Goal: Task Accomplishment & Management: Manage account settings

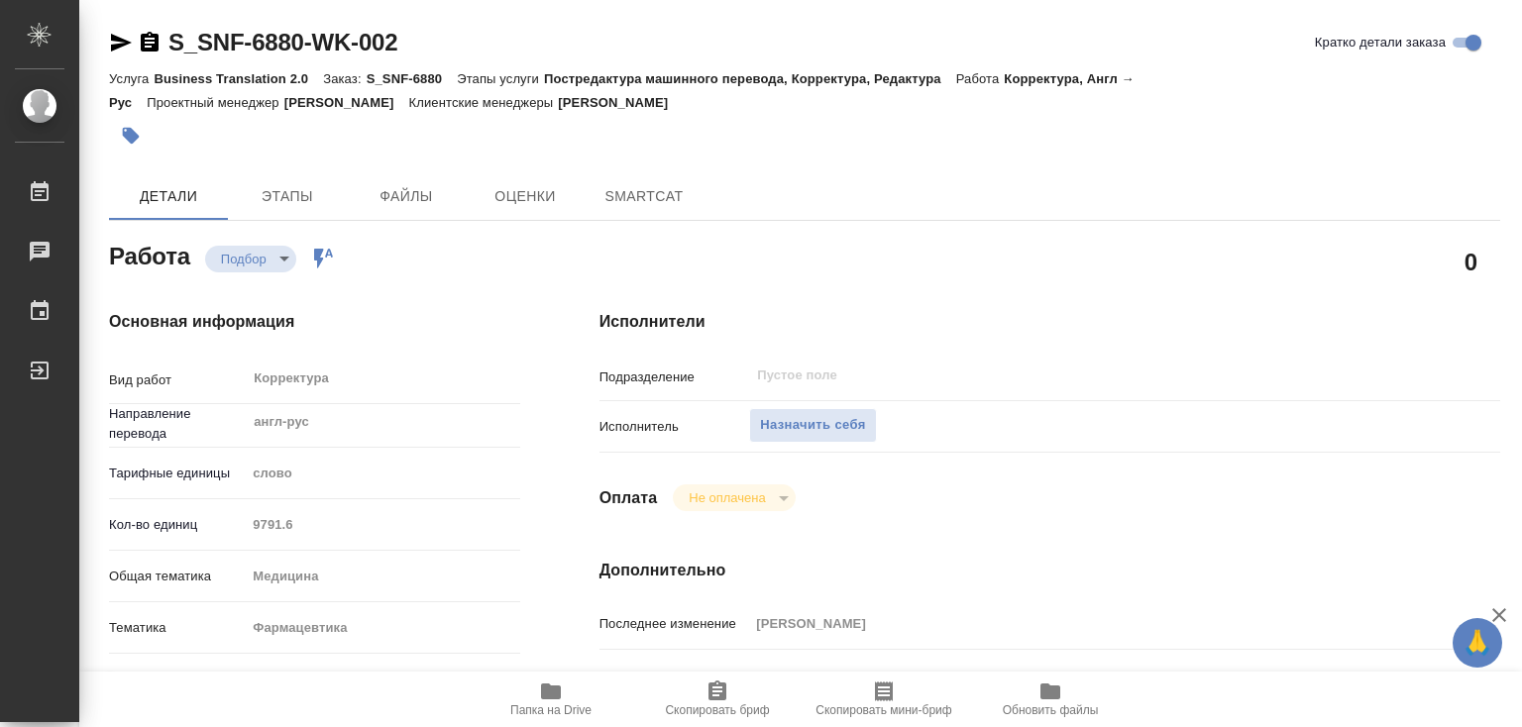
type textarea "x"
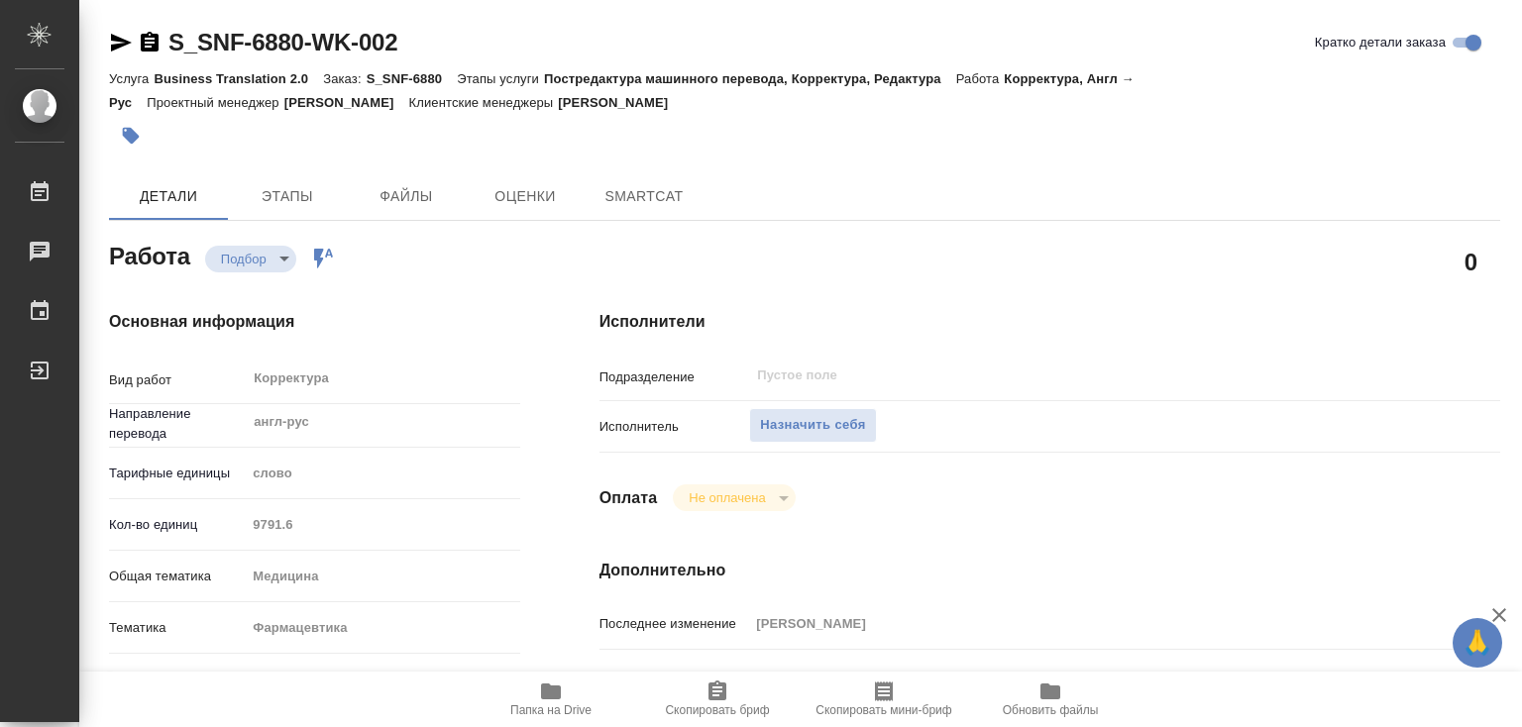
type textarea "x"
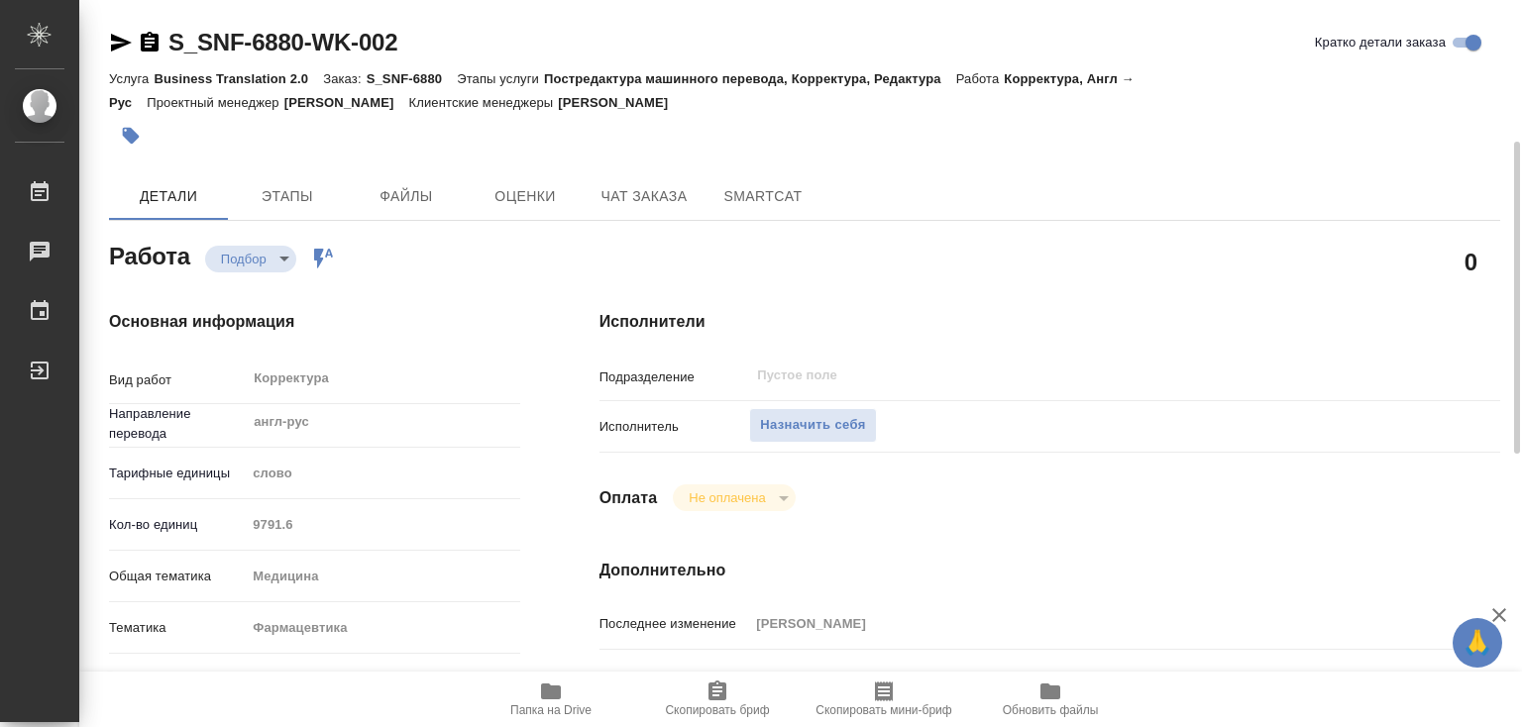
scroll to position [297, 0]
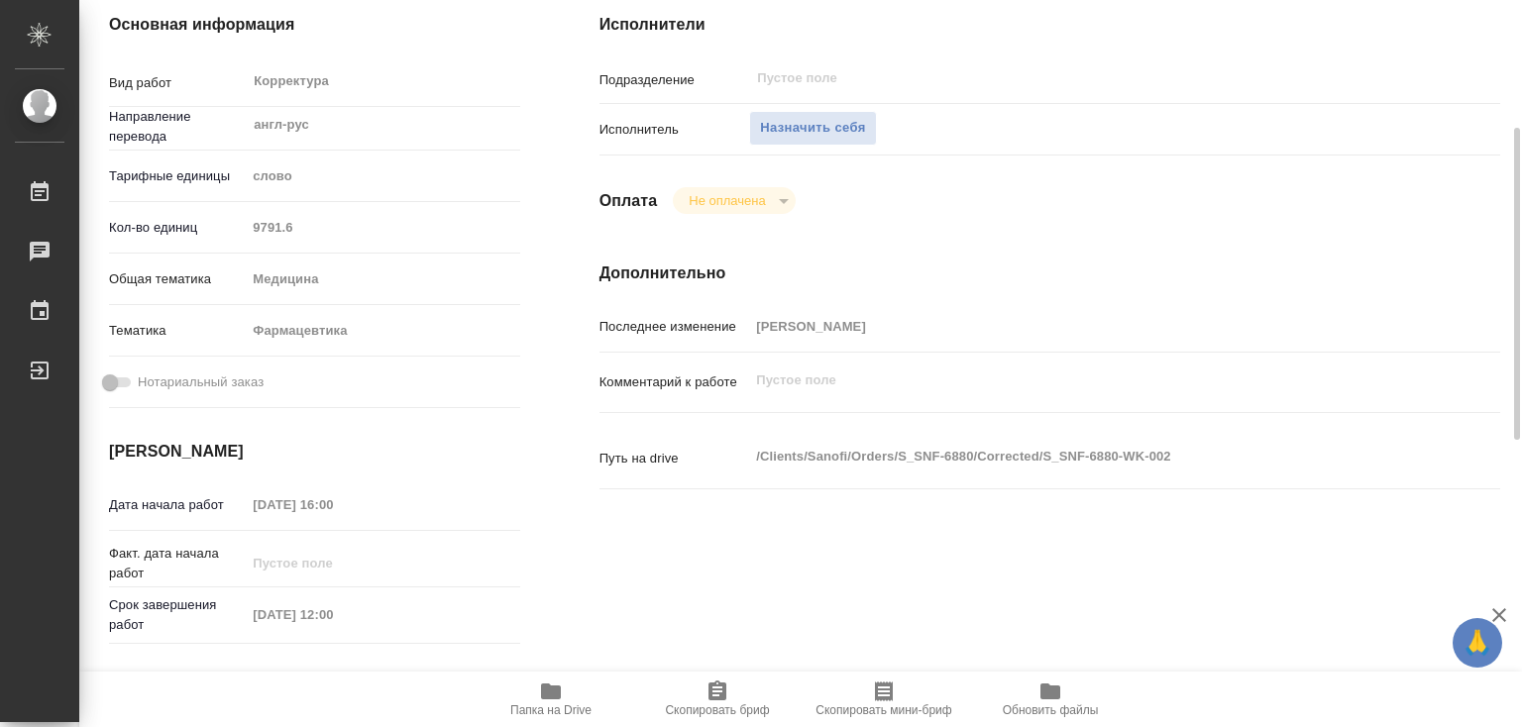
type textarea "x"
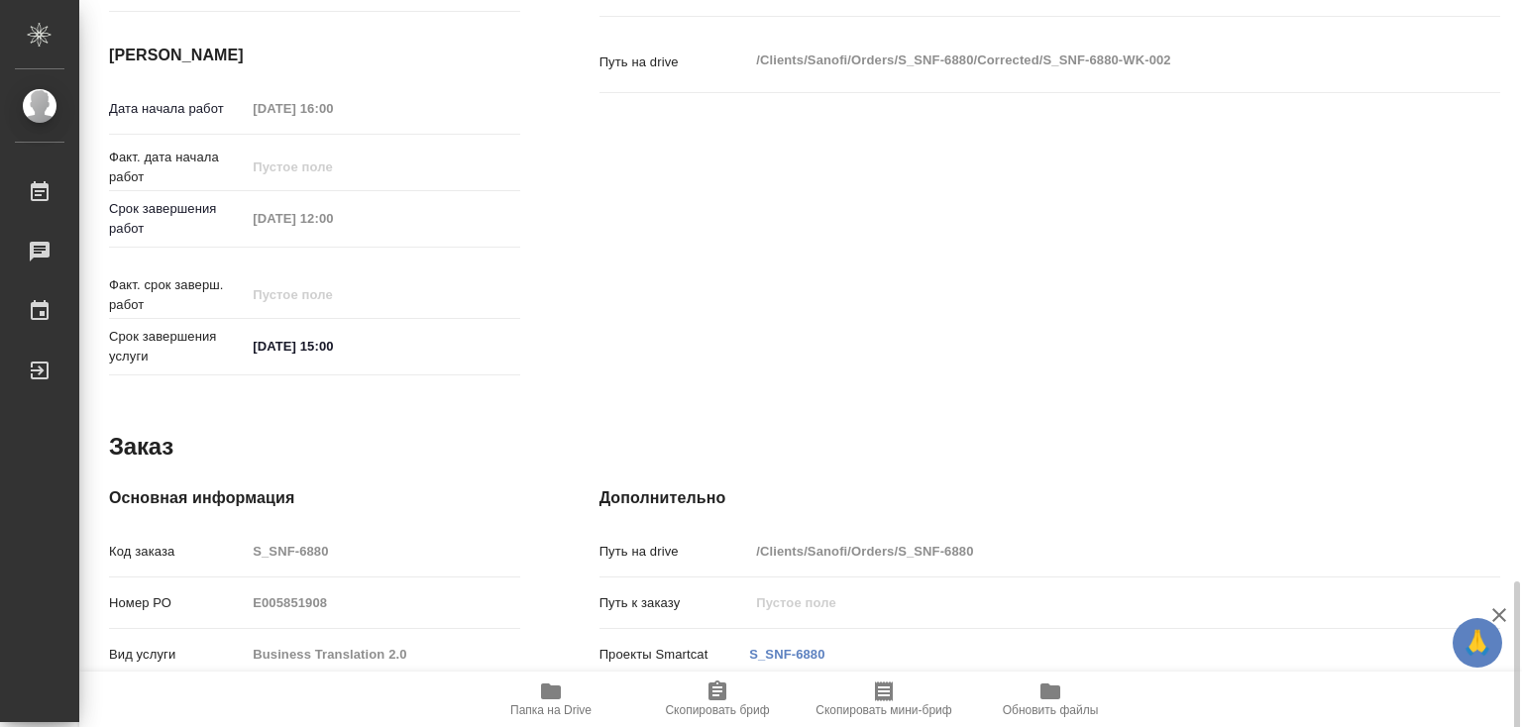
scroll to position [963, 0]
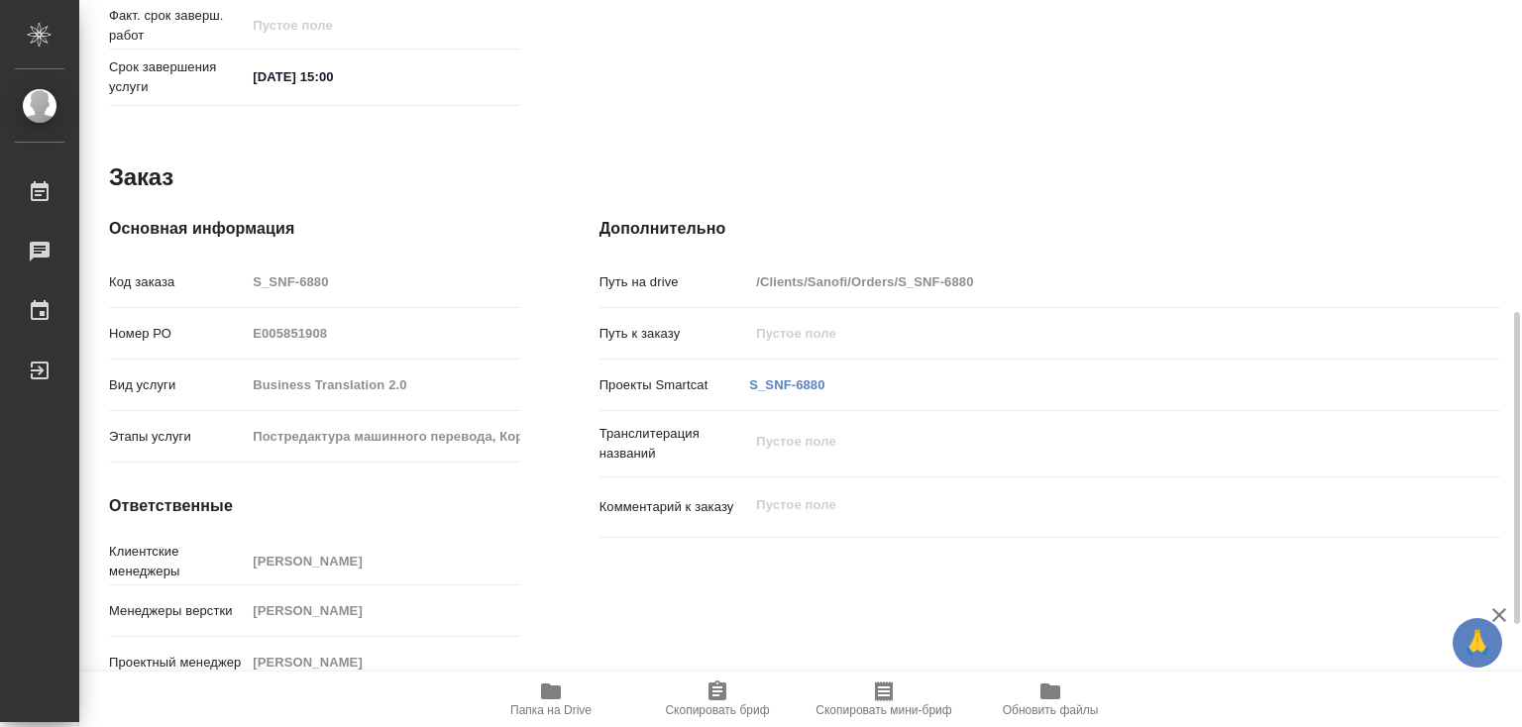
type textarea "x"
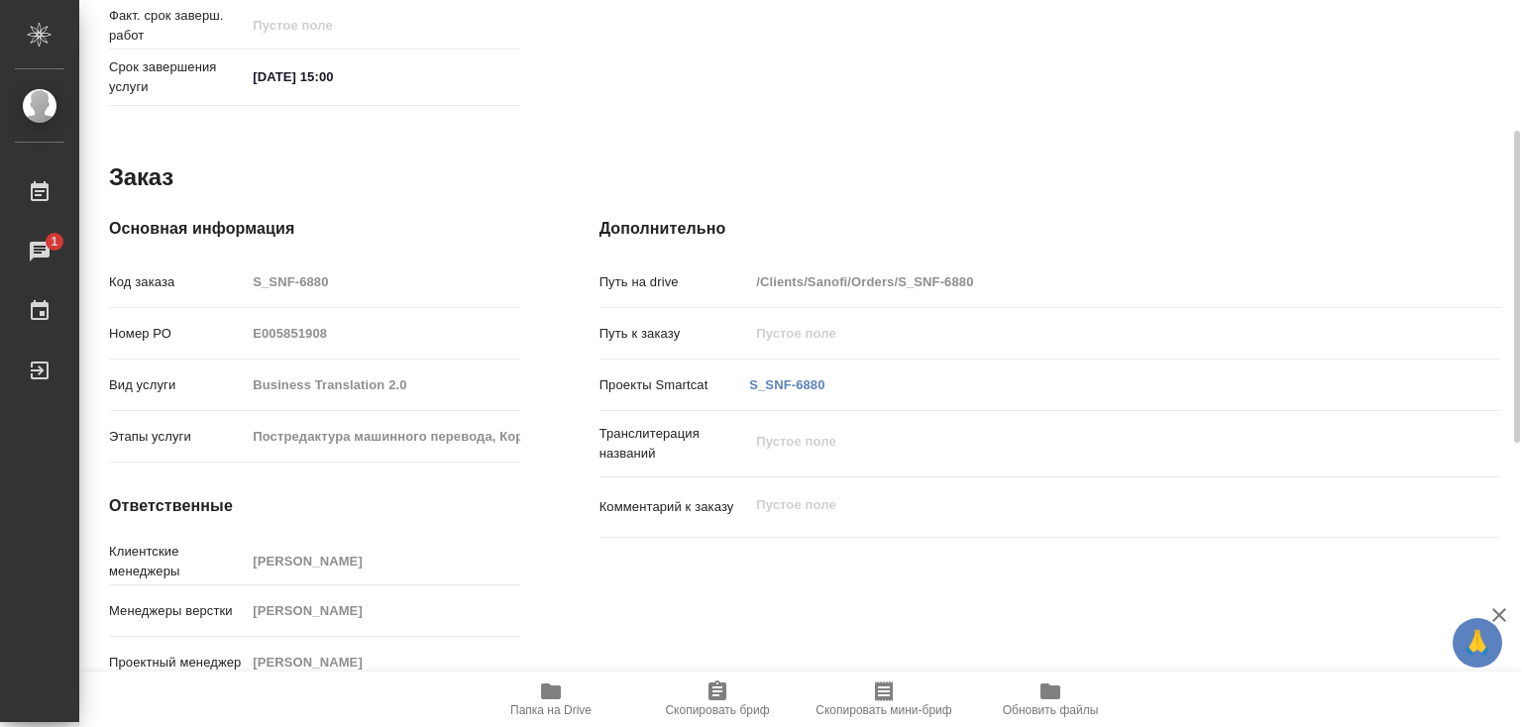
scroll to position [170, 0]
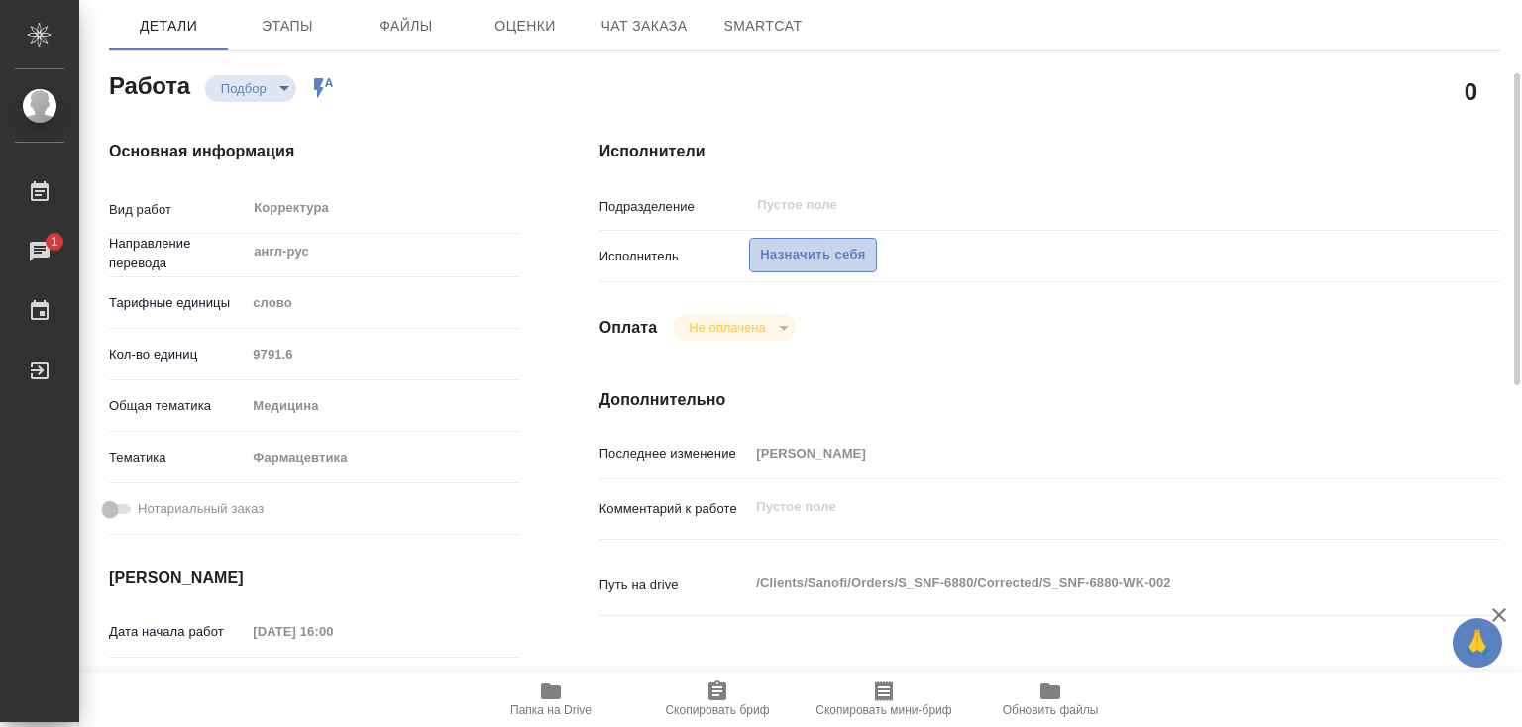
click at [841, 253] on span "Назначить себя" at bounding box center [812, 255] width 105 height 23
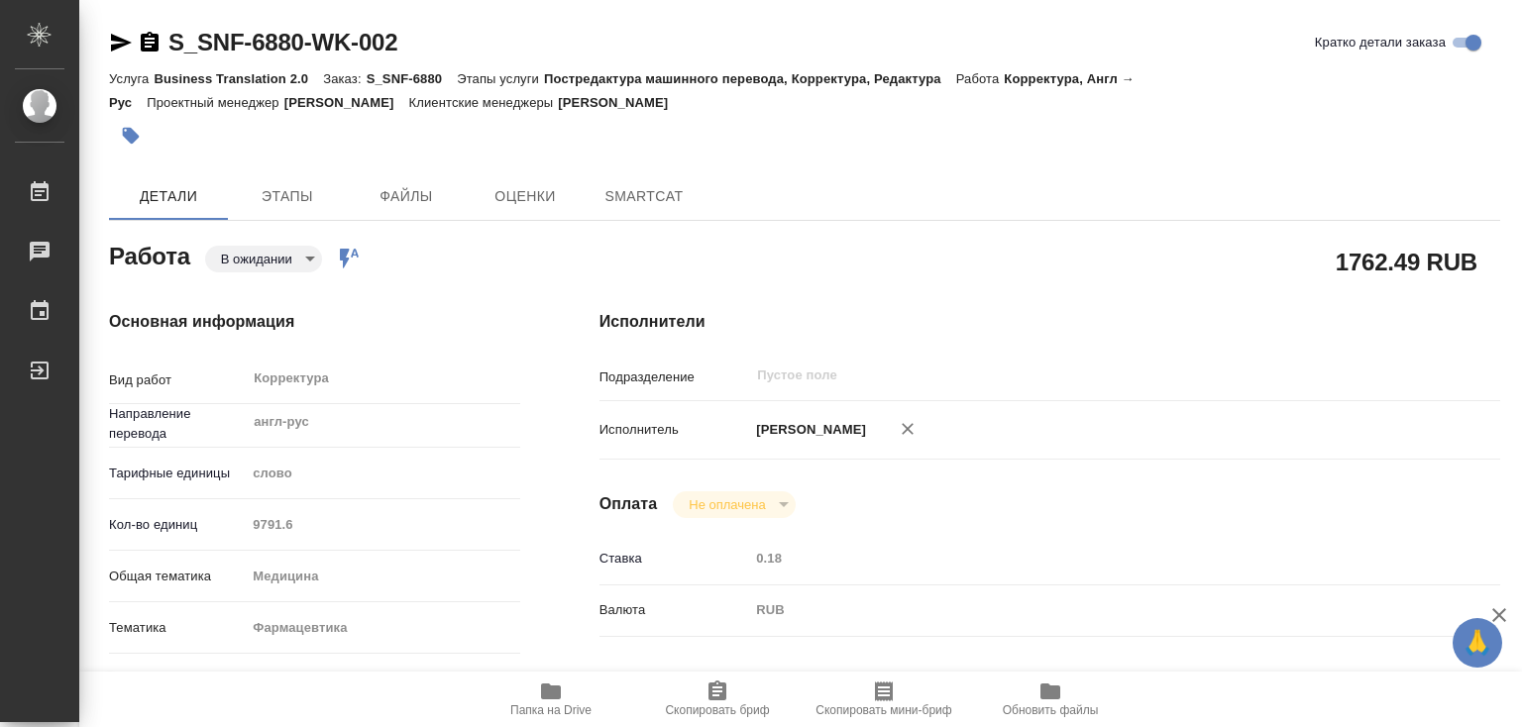
type textarea "x"
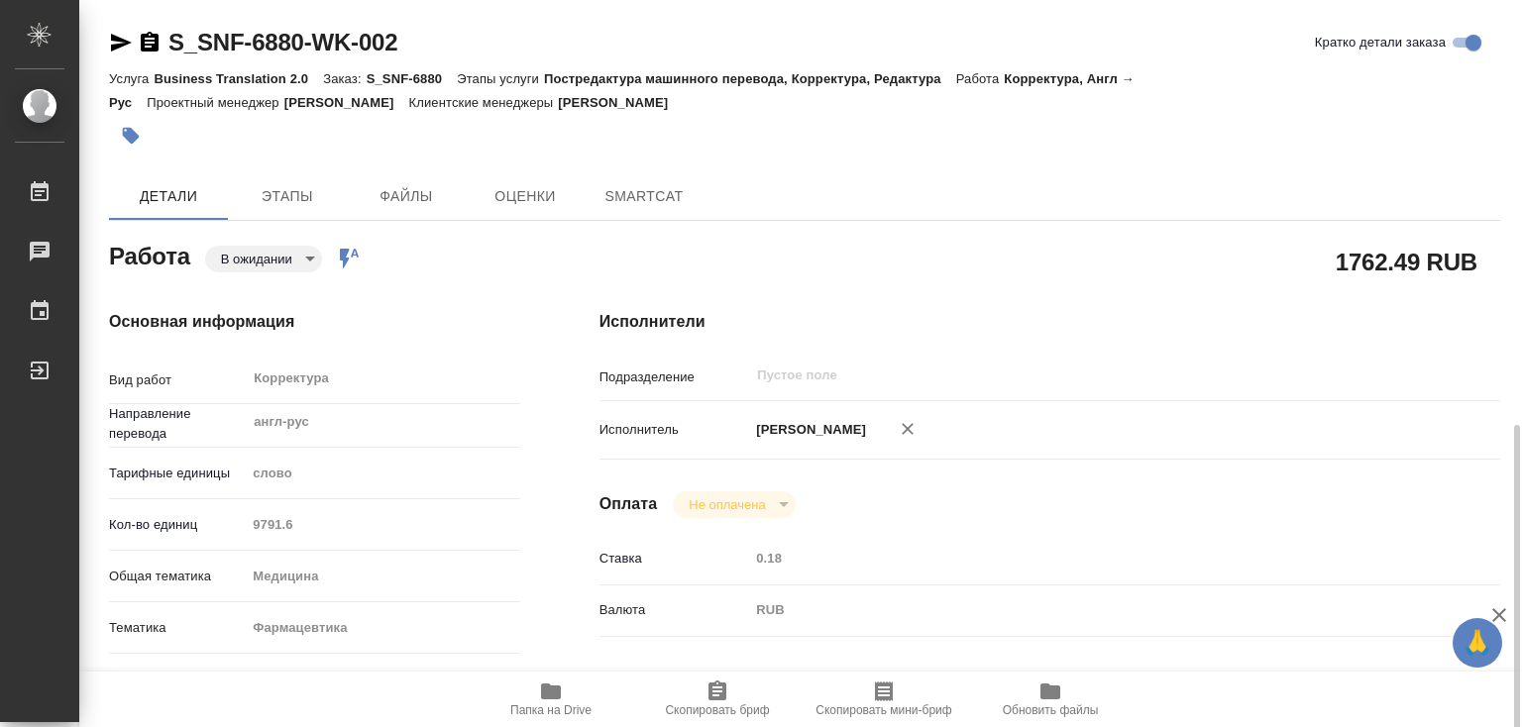
scroll to position [694, 0]
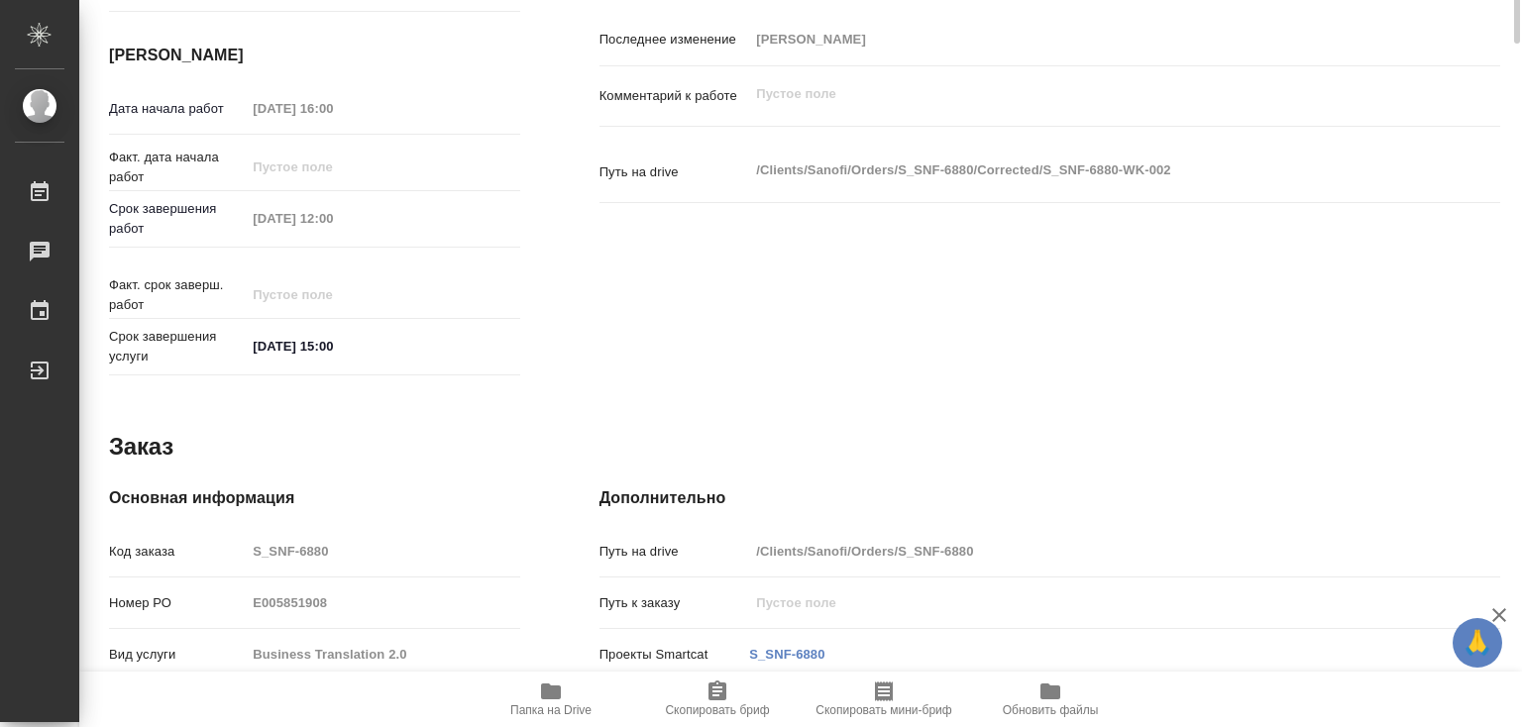
type textarea "x"
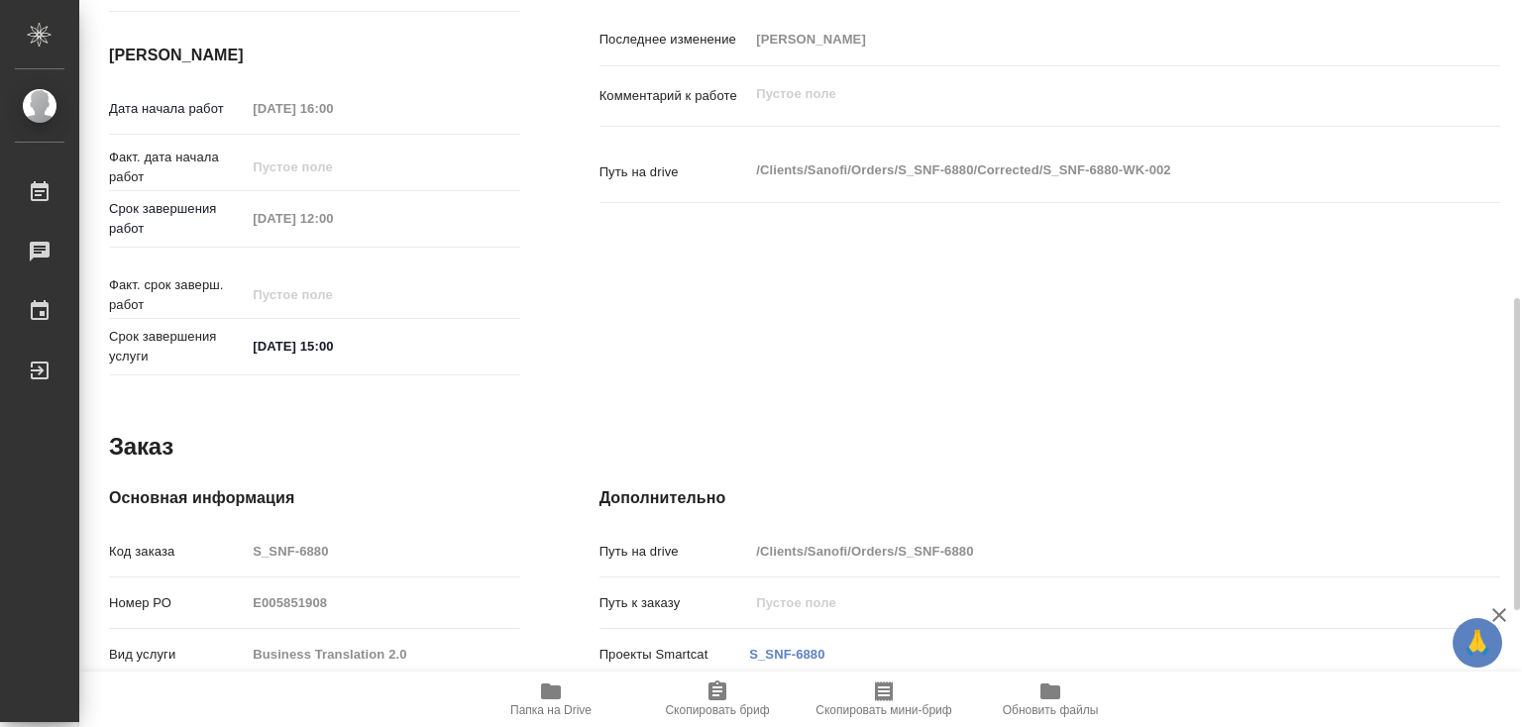
type textarea "x"
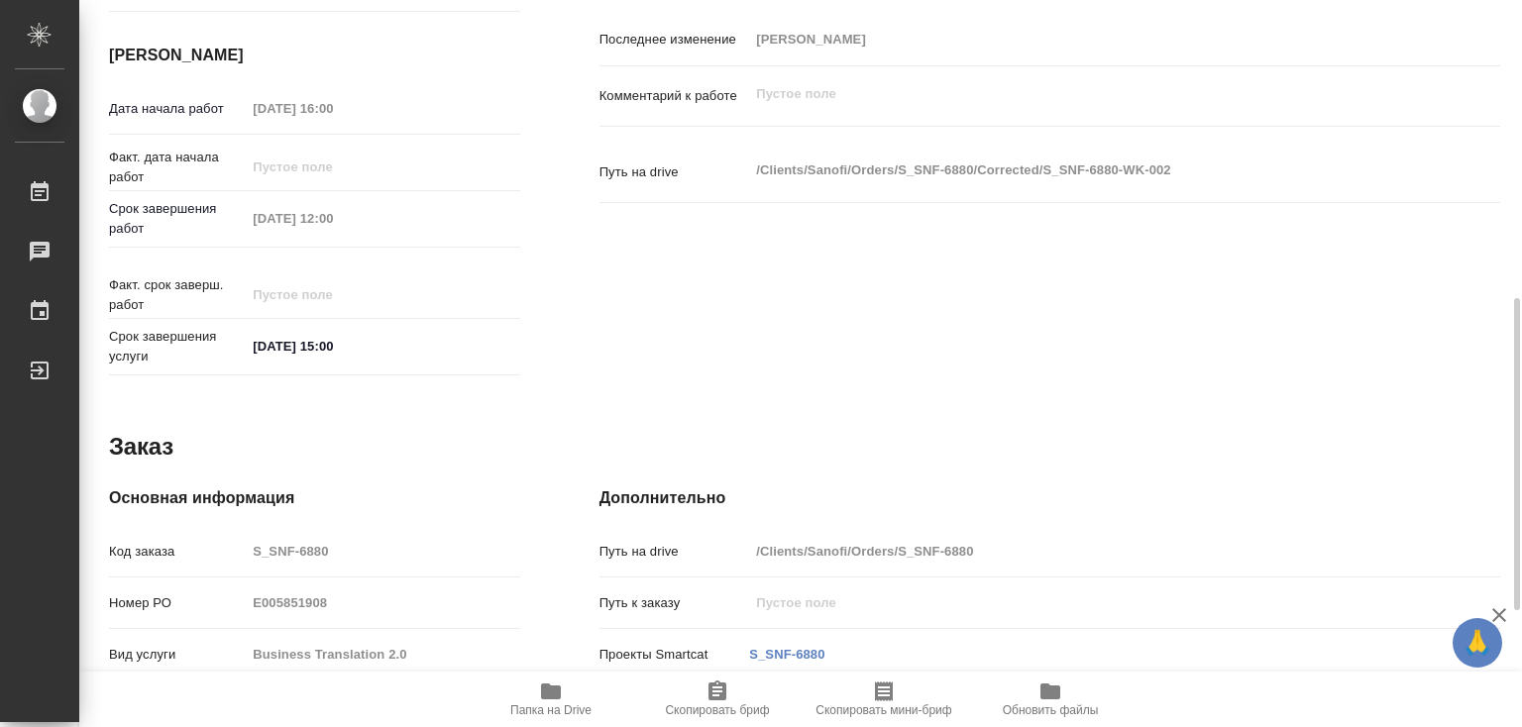
type textarea "x"
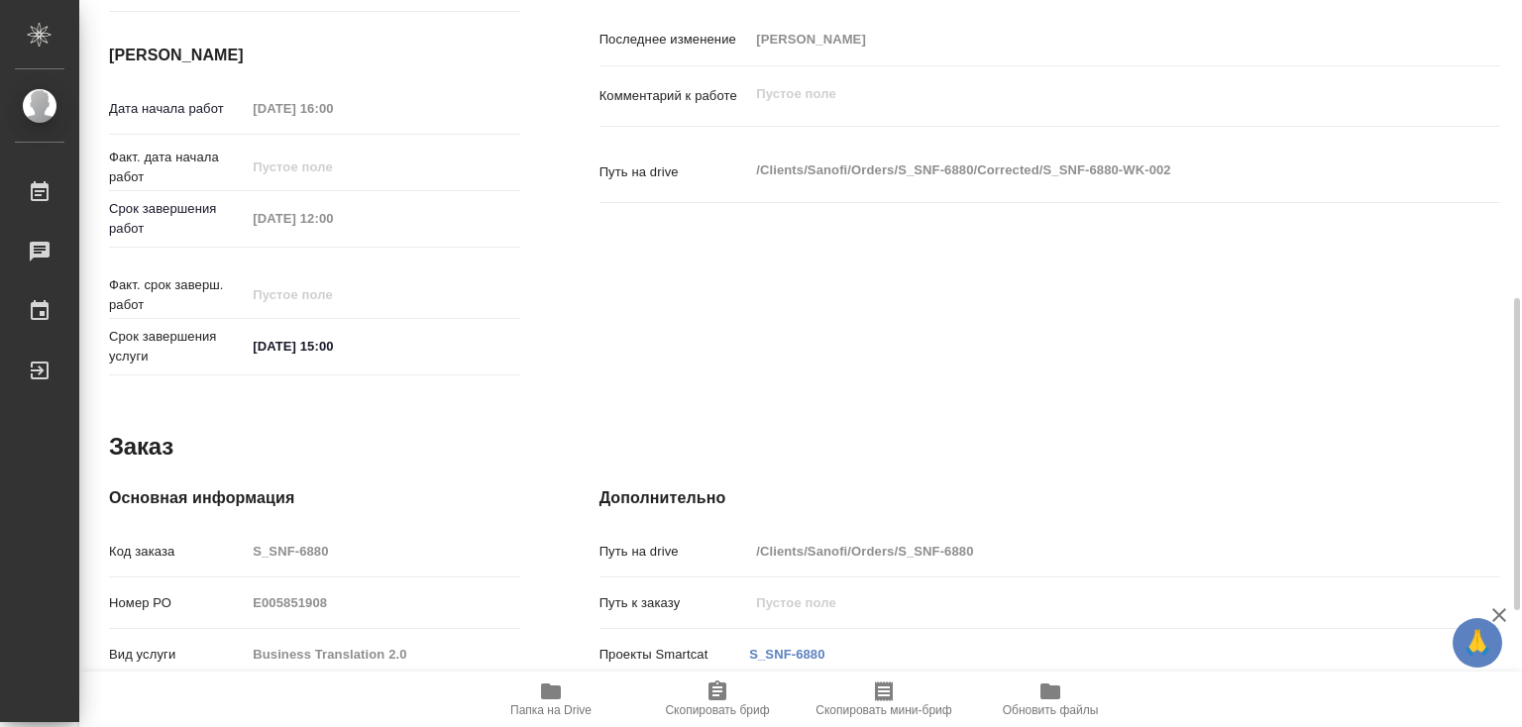
scroll to position [0, 0]
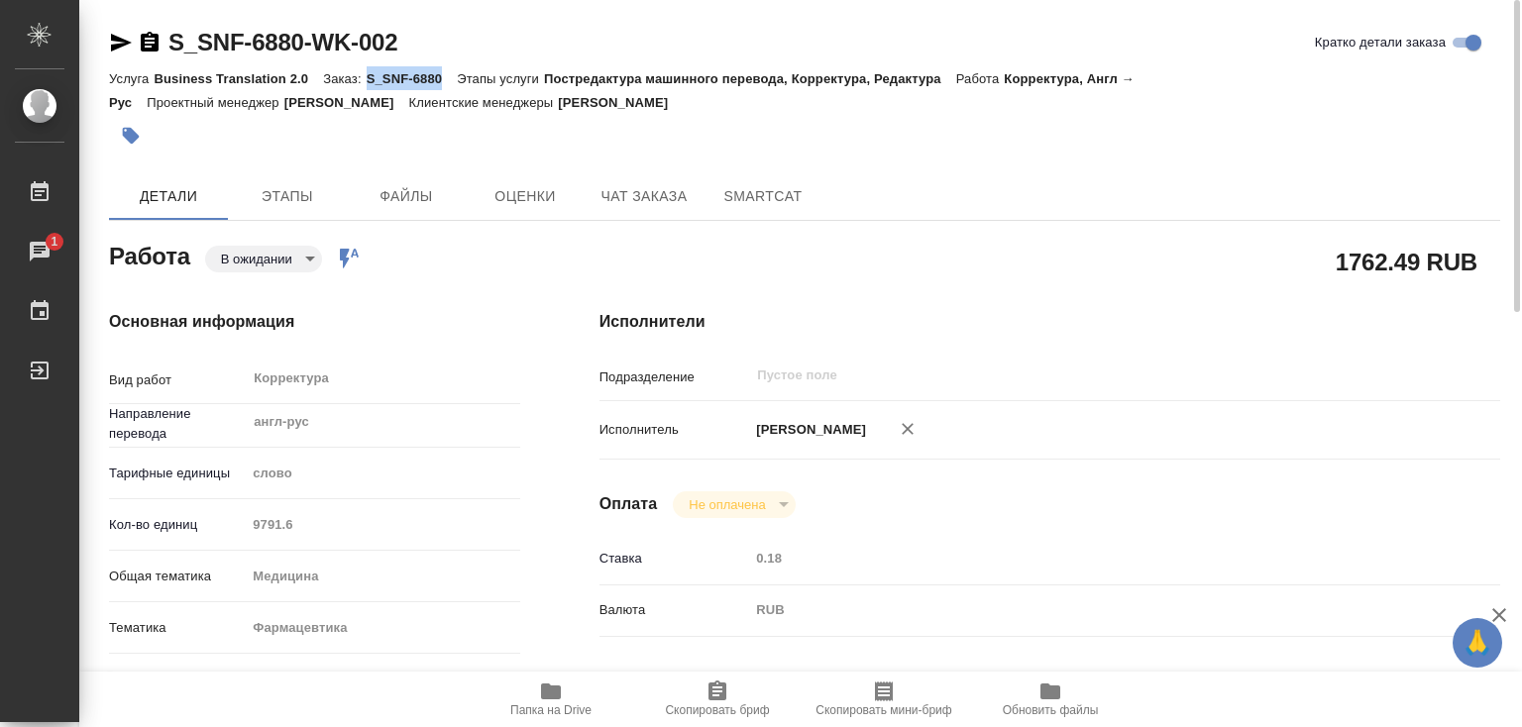
drag, startPoint x: 369, startPoint y: 76, endPoint x: 459, endPoint y: 76, distance: 90.2
click at [459, 76] on div "Услуга Business Translation 2.0 Заказ: S_SNF-6880 Этапы услуги Постредактура ма…" at bounding box center [804, 90] width 1391 height 48
copy p "S_SNF-6880"
click at [550, 688] on icon "button" at bounding box center [551, 692] width 20 height 16
click at [374, 83] on p "S_SNF-6880" at bounding box center [412, 78] width 91 height 15
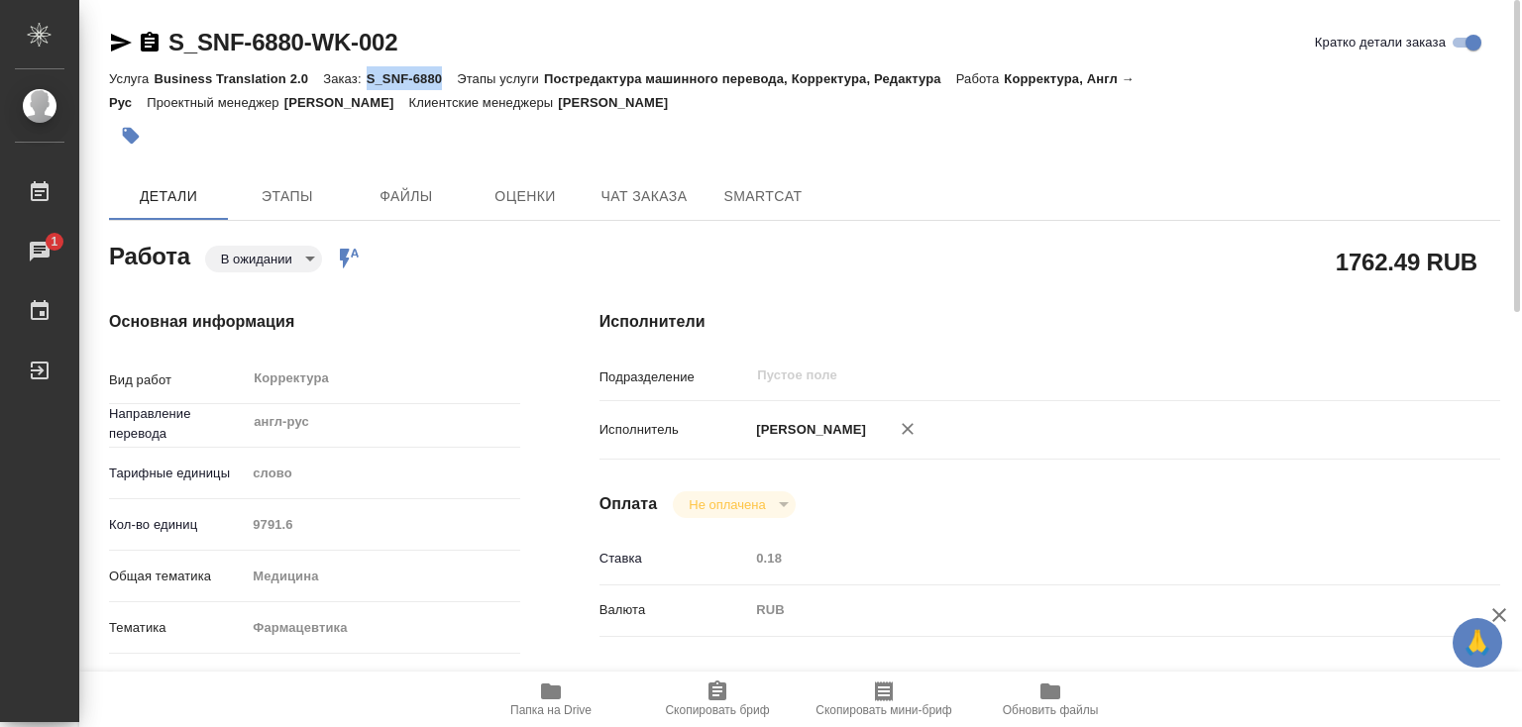
drag, startPoint x: 366, startPoint y: 83, endPoint x: 441, endPoint y: 83, distance: 75.3
click at [441, 83] on p "S_SNF-6880" at bounding box center [412, 78] width 91 height 15
copy p "S_SNF-6880"
